Goal: Check status: Verify the current state of an ongoing process or item

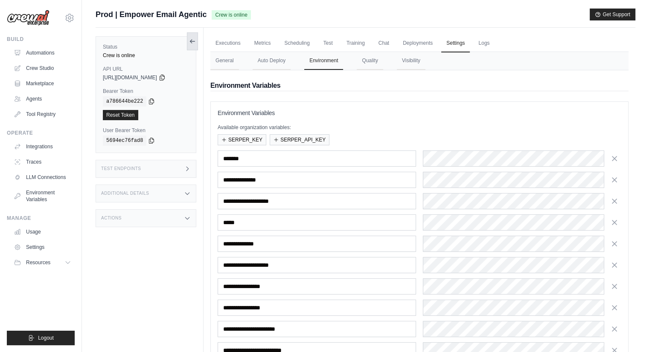
click at [191, 38] on icon at bounding box center [192, 41] width 7 height 7
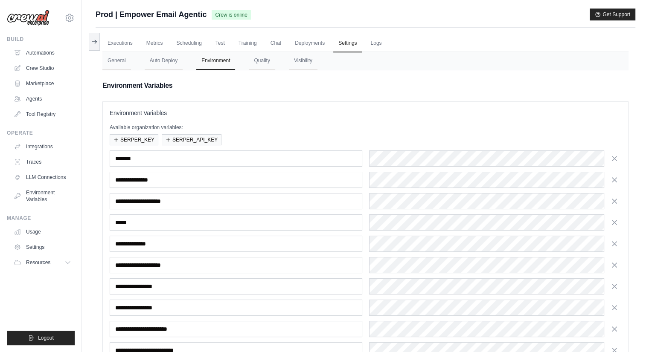
click at [561, 22] on div "Submit a support request Describe your issue or question * Please be specific a…" at bounding box center [366, 18] width 540 height 19
click at [419, 12] on div "Prod | Empower Email Agentic Crew is online Get Support" at bounding box center [366, 15] width 540 height 12
click at [125, 42] on link "Executions" at bounding box center [119, 44] width 35 height 18
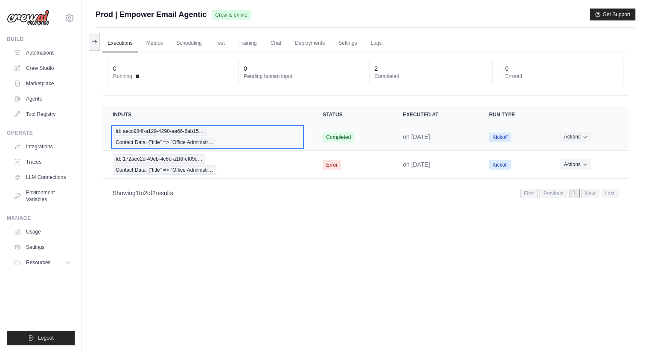
click at [149, 133] on span "Id: aecc984f-a129-4290-aa66-6ab15…" at bounding box center [160, 131] width 94 height 9
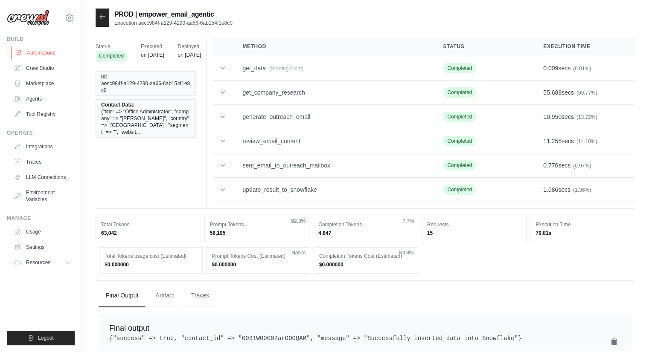
click at [51, 56] on link "Automations" at bounding box center [43, 53] width 64 height 14
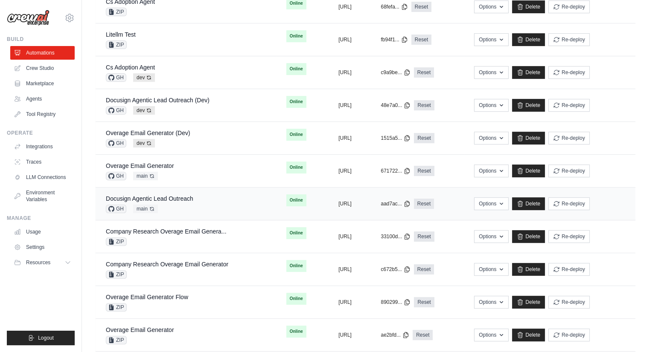
click at [193, 191] on td "Docusign Agentic Lead Outreach GH main Auto-deploy enabled" at bounding box center [186, 204] width 180 height 33
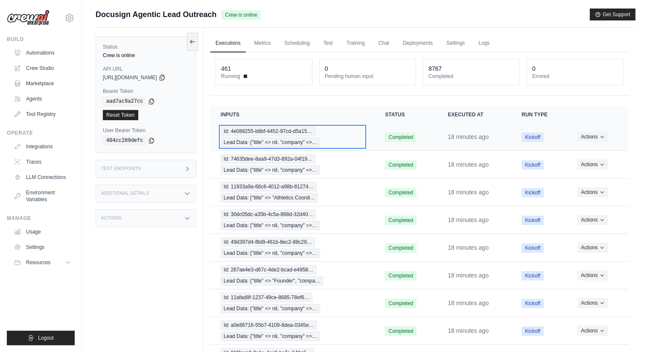
click at [241, 139] on span "Lead Data: {"title" => nil, "company" =>…" at bounding box center [270, 142] width 99 height 9
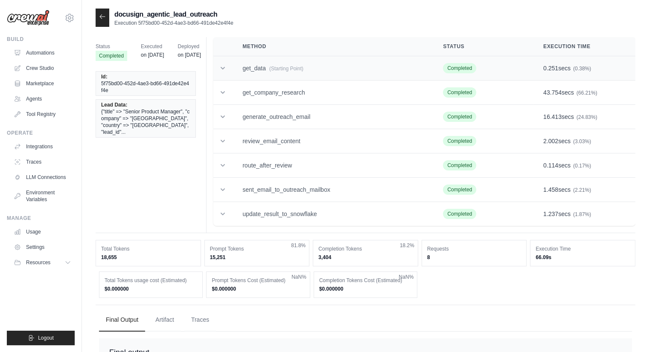
click at [223, 69] on icon at bounding box center [222, 68] width 9 height 9
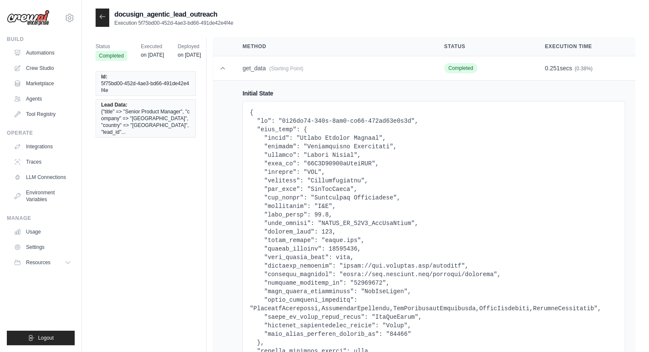
click at [325, 179] on pre at bounding box center [434, 244] width 368 height 273
